Goal: Find specific page/section: Find specific page/section

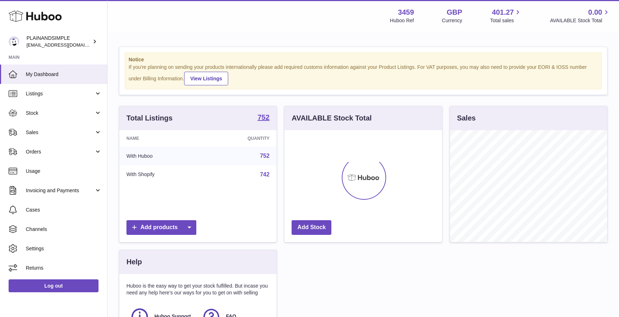
scroll to position [112, 157]
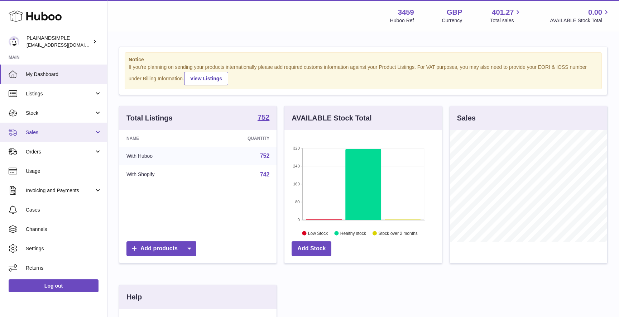
click at [53, 140] on link "Sales" at bounding box center [53, 132] width 107 height 19
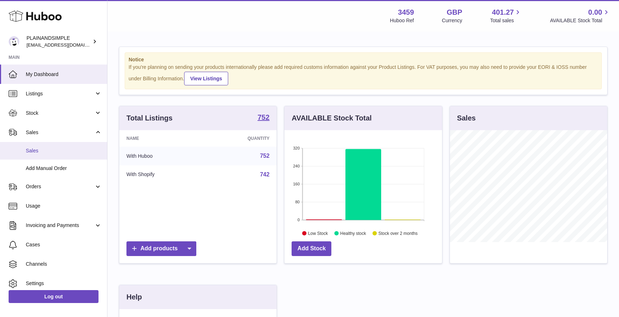
click at [49, 154] on link "Sales" at bounding box center [53, 151] width 107 height 18
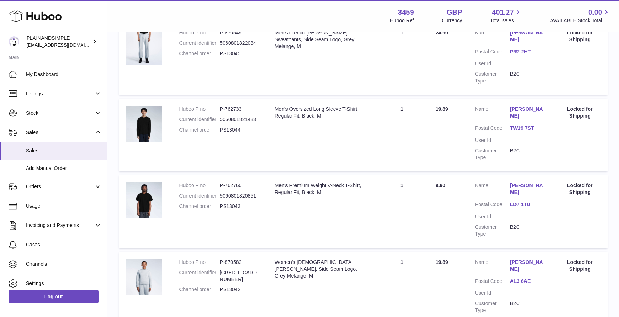
scroll to position [588, 0]
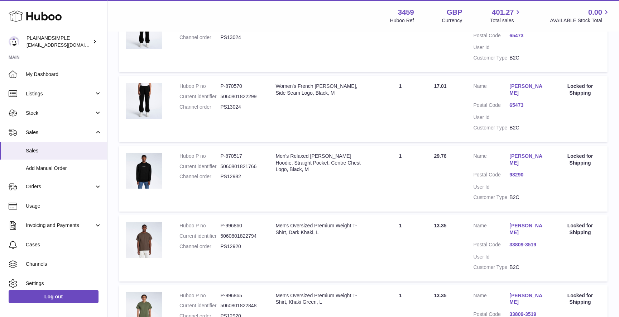
scroll to position [482, 0]
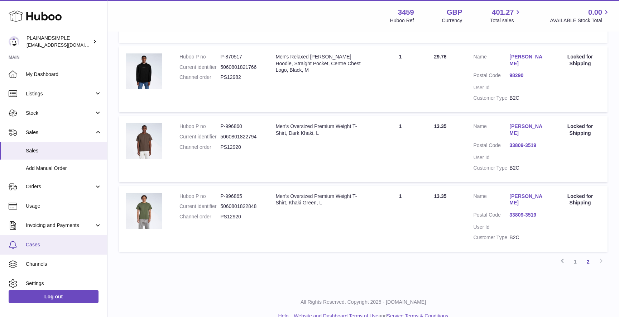
click at [48, 249] on link "Cases" at bounding box center [53, 244] width 107 height 19
